Goal: Task Accomplishment & Management: Use online tool/utility

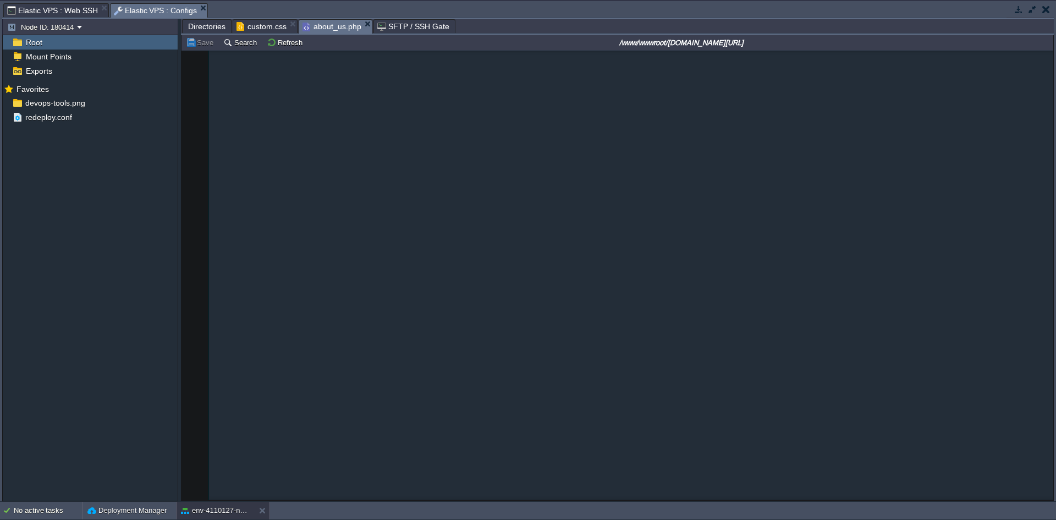
scroll to position [3513, 0]
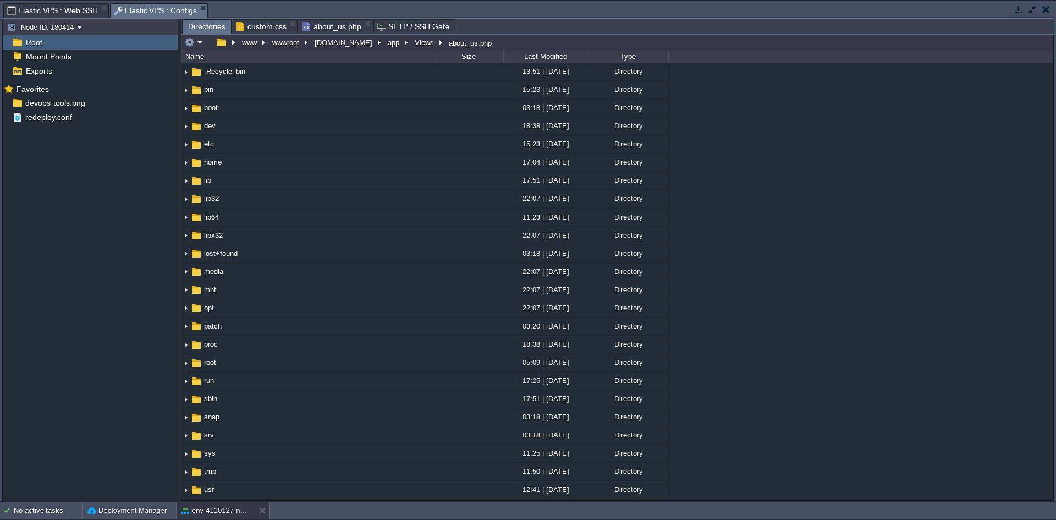
click at [195, 26] on span "Directories" at bounding box center [206, 27] width 37 height 14
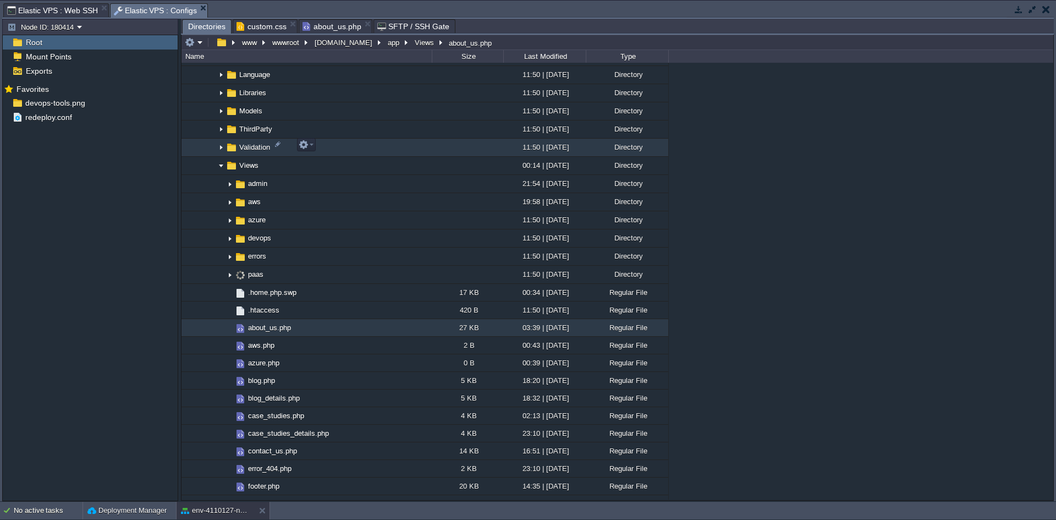
scroll to position [741, 0]
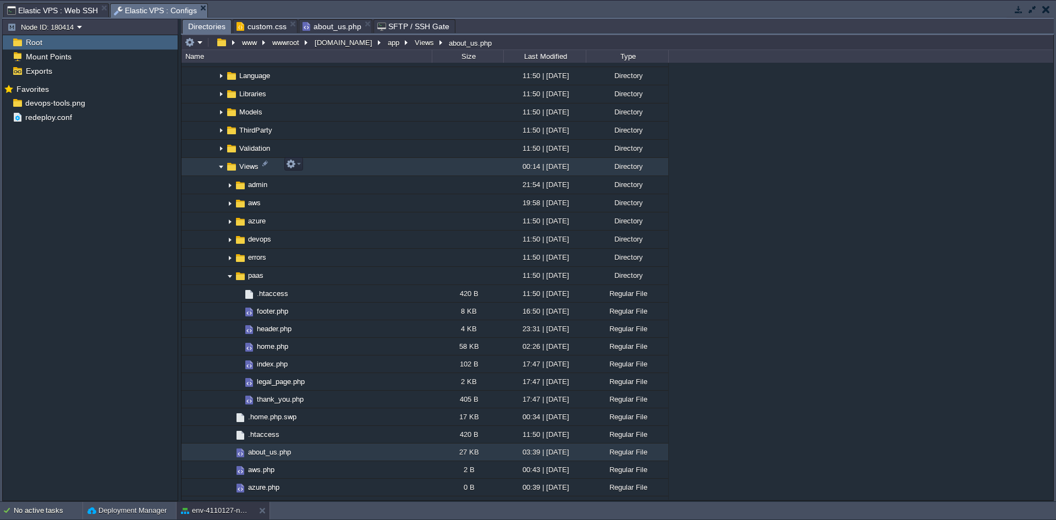
click at [222, 164] on img at bounding box center [221, 166] width 9 height 17
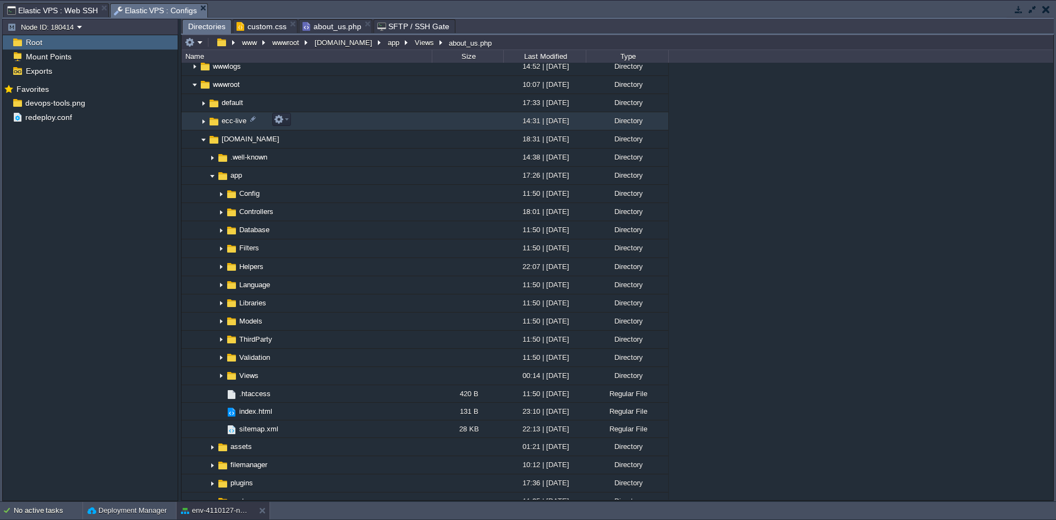
scroll to position [530, 0]
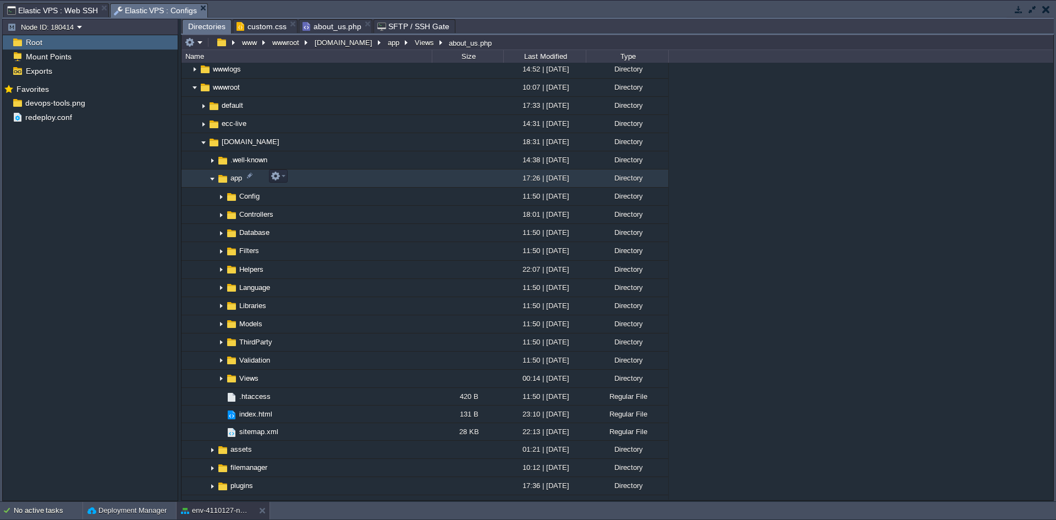
click at [212, 178] on img at bounding box center [212, 178] width 9 height 17
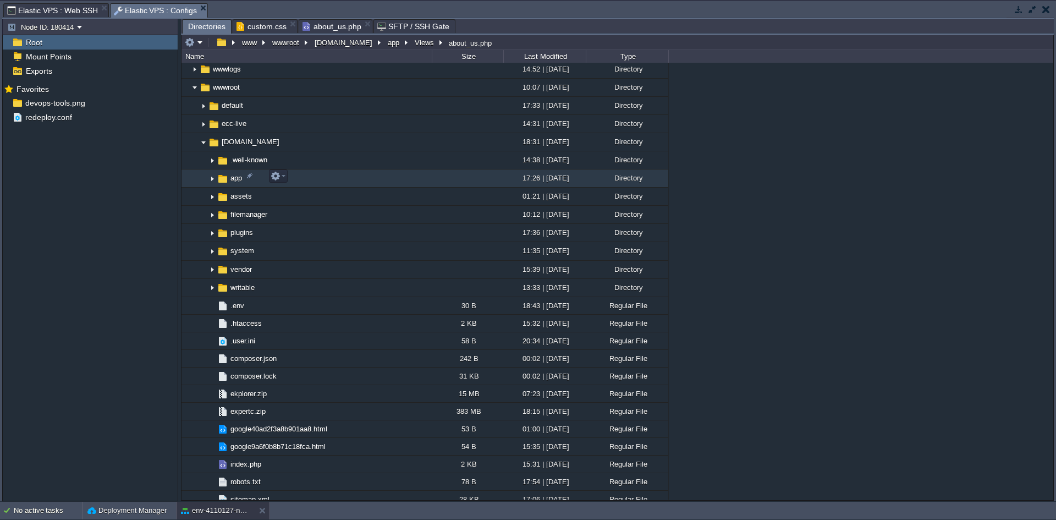
click at [212, 180] on img at bounding box center [212, 178] width 9 height 17
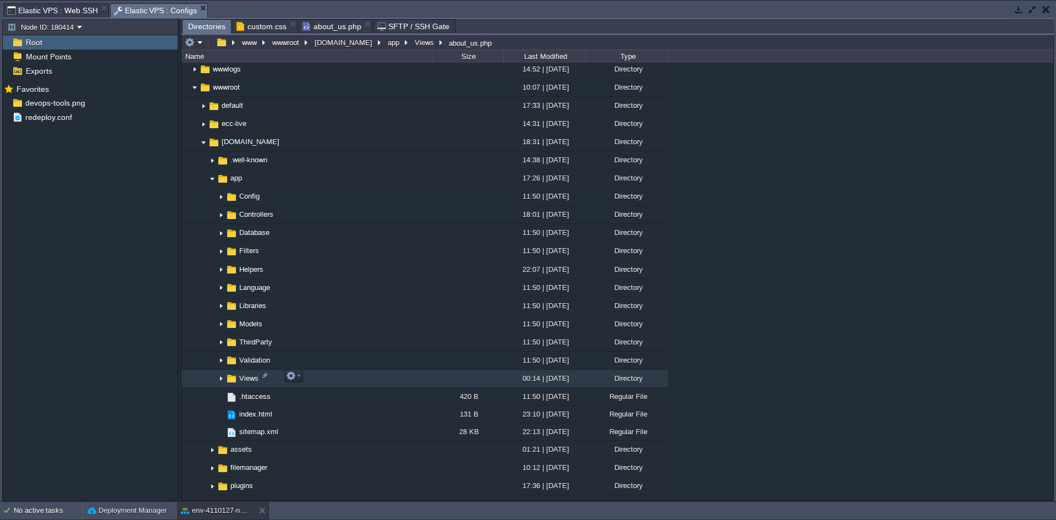
click at [220, 378] on img at bounding box center [221, 378] width 9 height 17
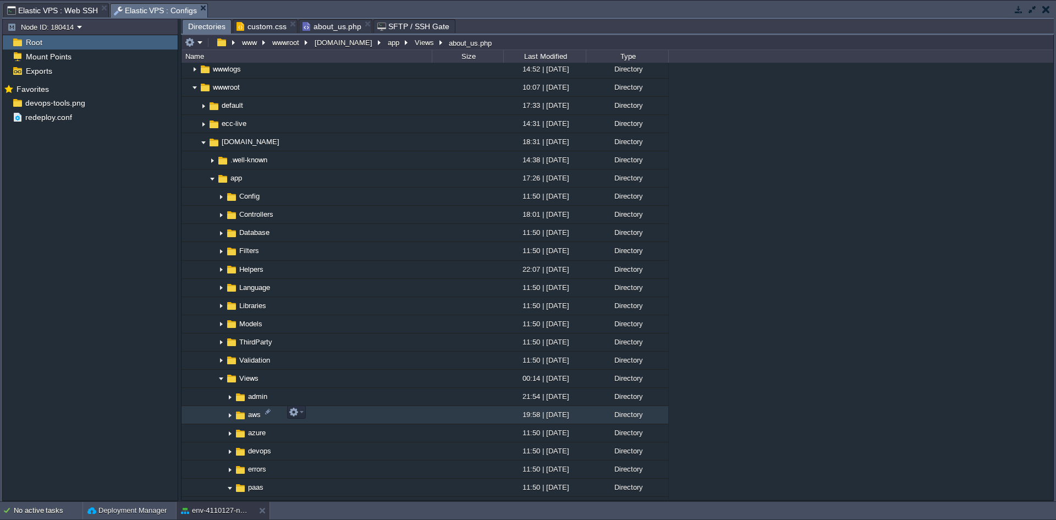
scroll to position [668, 0]
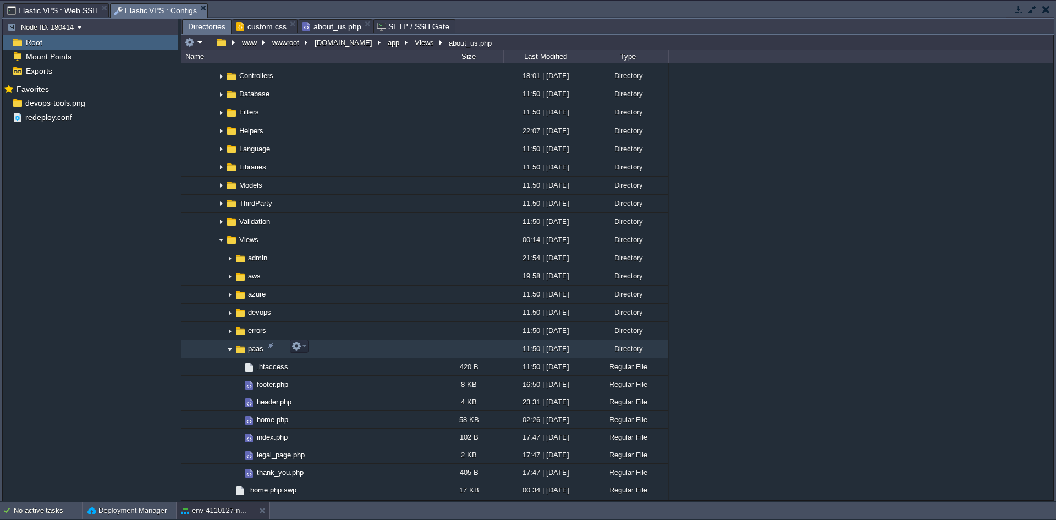
click at [230, 348] on img at bounding box center [229, 348] width 9 height 17
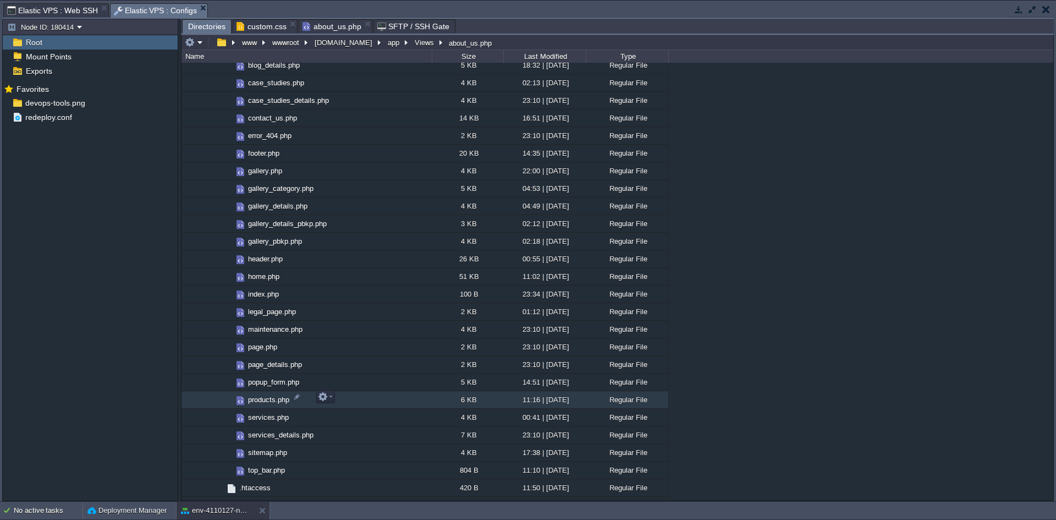
scroll to position [1077, 0]
click at [263, 396] on span "products.php" at bounding box center [268, 397] width 45 height 9
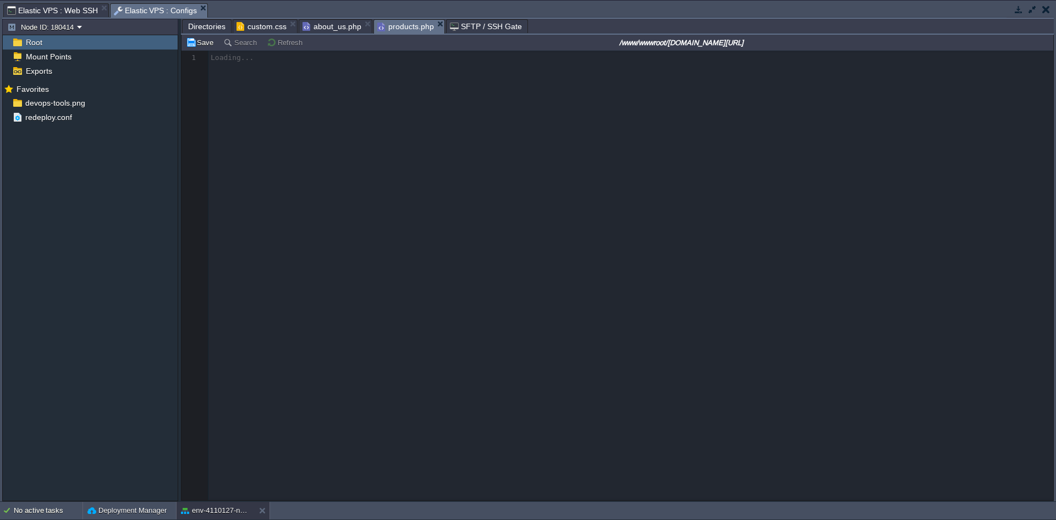
scroll to position [4, 0]
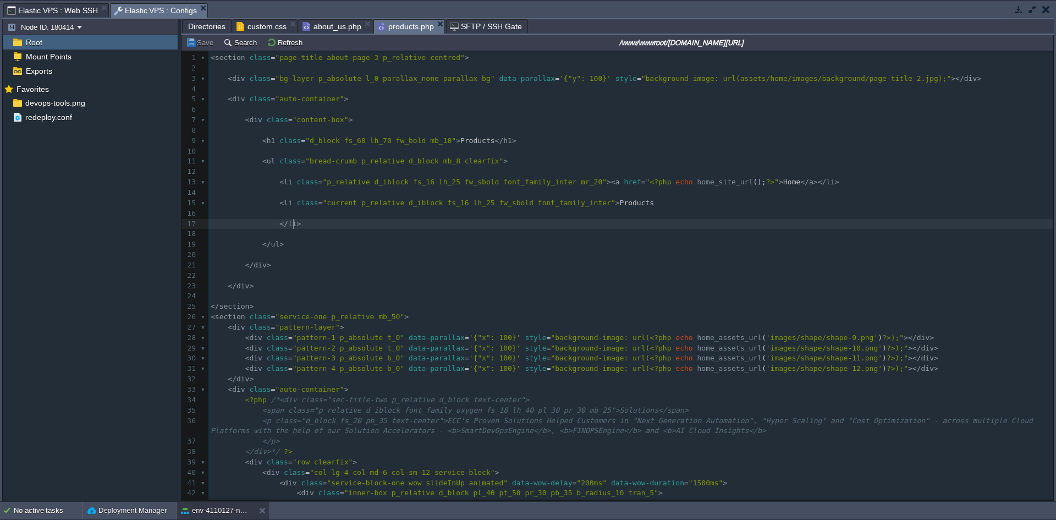
click at [529, 227] on pre "</ li >" at bounding box center [630, 224] width 845 height 10
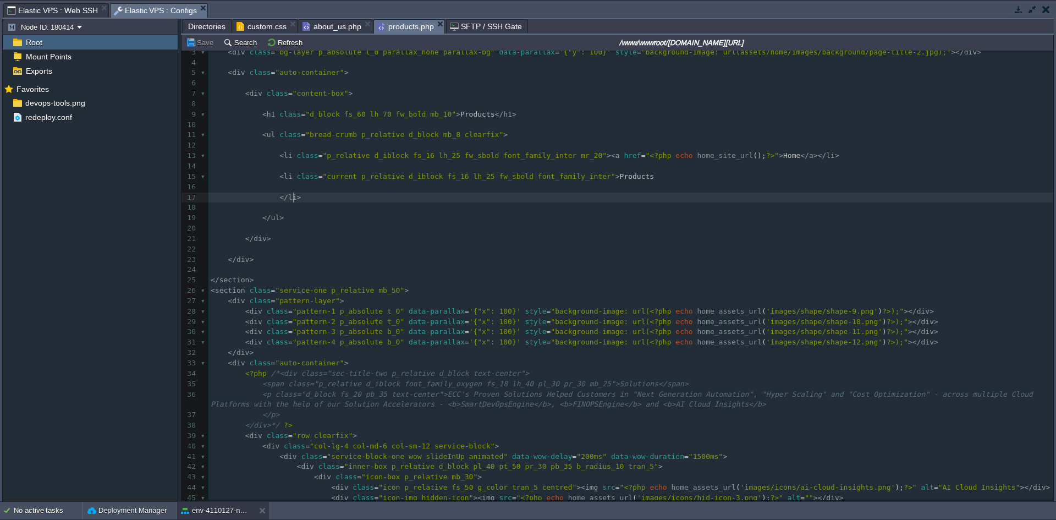
scroll to position [0, 0]
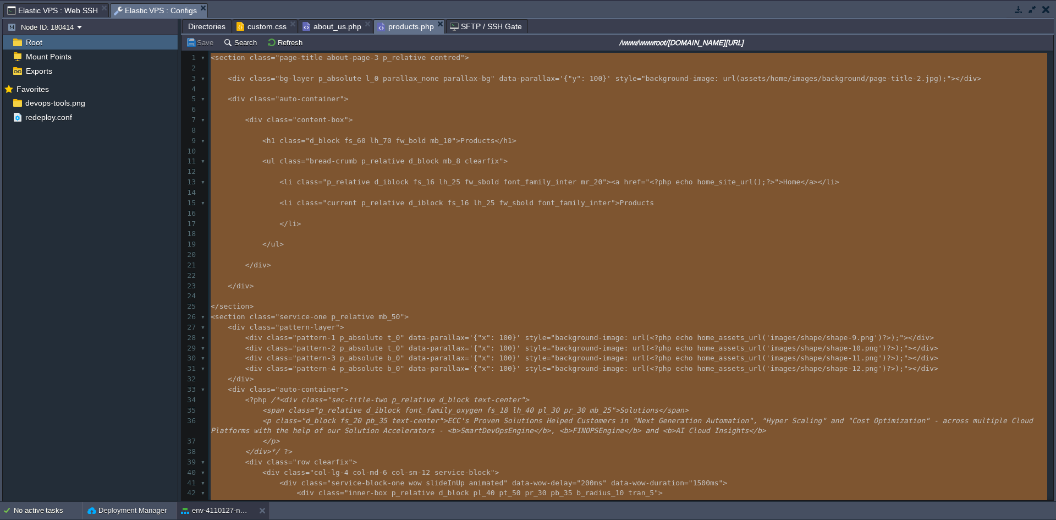
type textarea "-"
click at [453, 399] on span "/*<div class="sec-title-two p_relative d_block text-center">" at bounding box center [400, 399] width 258 height 8
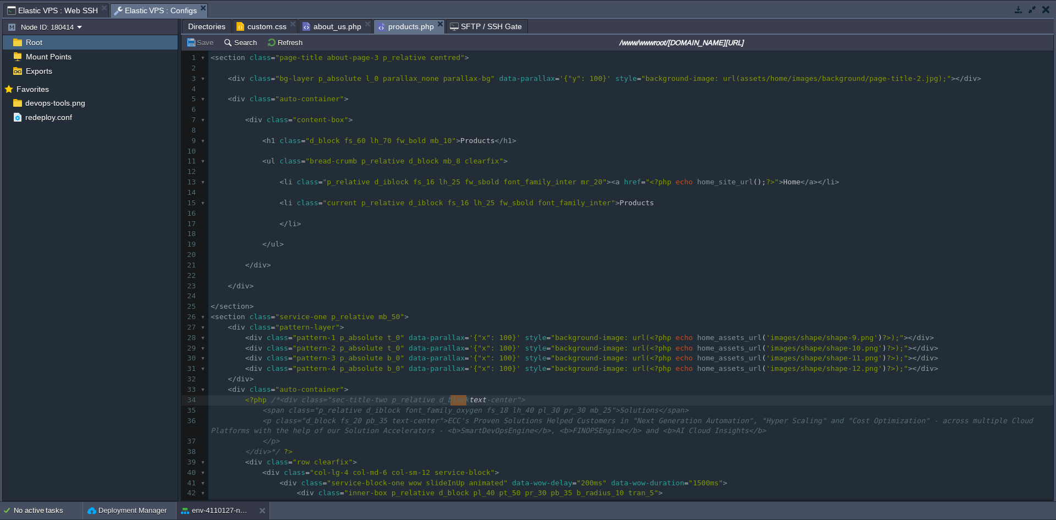
type textarea "-"
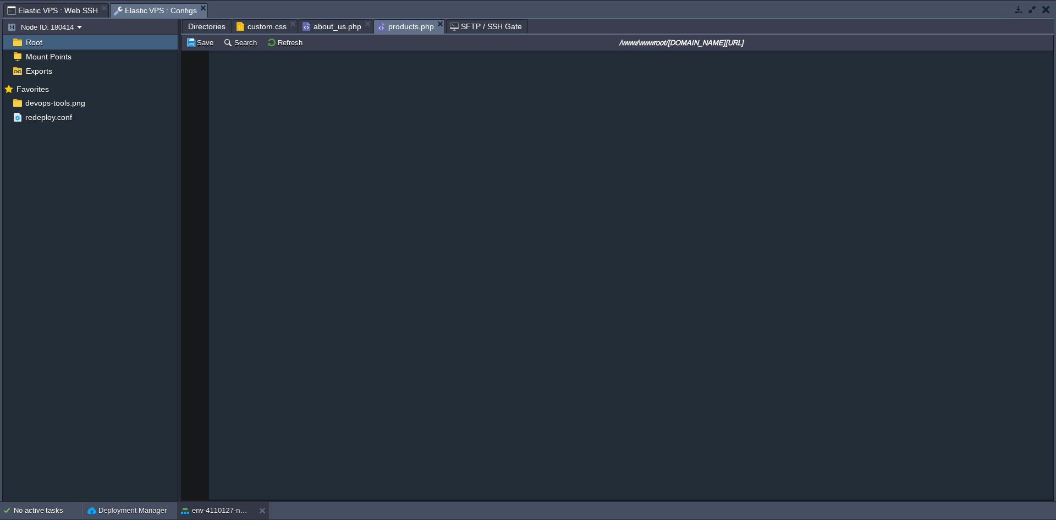
scroll to position [695, 0]
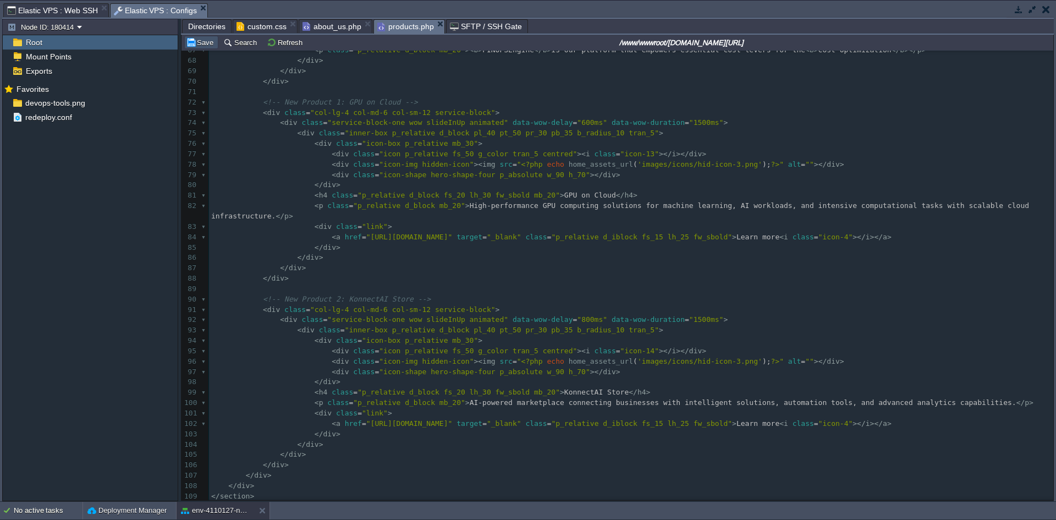
click at [201, 46] on button "Save" at bounding box center [201, 42] width 31 height 10
